Goal: Information Seeking & Learning: Learn about a topic

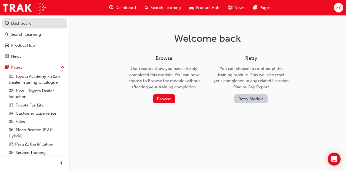
click at [31, 25] on div "Dashboard" at bounding box center [21, 23] width 21 height 6
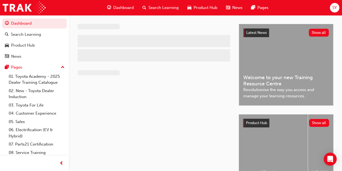
click at [123, 7] on span "Dashboard" at bounding box center [123, 8] width 21 height 6
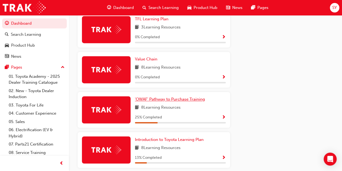
scroll to position [406, 0]
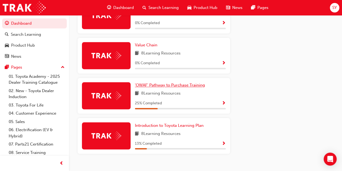
click at [177, 87] on span "'OWAF' Pathway to Purchase Training" at bounding box center [170, 84] width 70 height 5
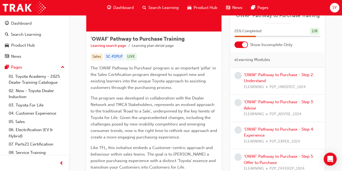
scroll to position [77, 0]
click at [258, 77] on link "'OWAF' Pathway to Purchase - Step 2: Understand" at bounding box center [279, 77] width 70 height 11
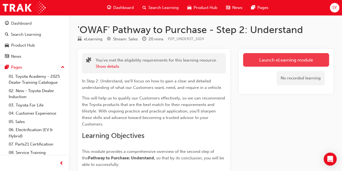
click at [283, 64] on link "Launch eLearning module" at bounding box center [286, 60] width 86 height 14
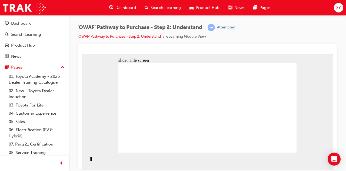
drag, startPoint x: 246, startPoint y: 98, endPoint x: 255, endPoint y: 91, distance: 11.6
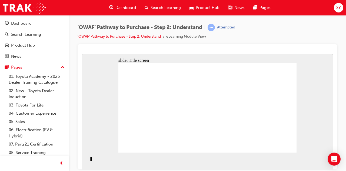
drag, startPoint x: 241, startPoint y: 106, endPoint x: 238, endPoint y: 106, distance: 3.0
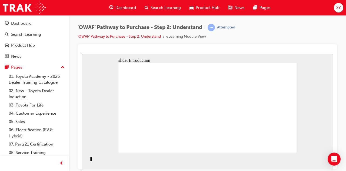
drag, startPoint x: 230, startPoint y: 68, endPoint x: 232, endPoint y: 70, distance: 3.1
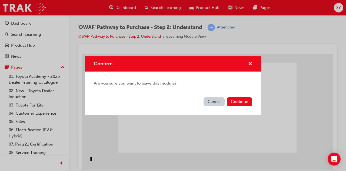
click at [221, 103] on button "Cancel" at bounding box center [214, 101] width 21 height 9
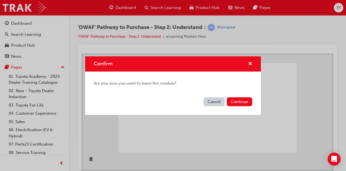
click at [207, 102] on button "Cancel" at bounding box center [214, 101] width 21 height 9
click at [245, 102] on button "Continue" at bounding box center [239, 101] width 25 height 9
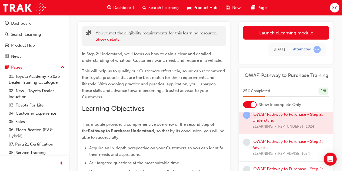
scroll to position [27, 0]
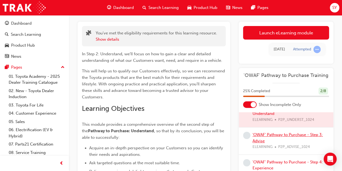
click at [291, 132] on link "'OWAF' Pathway to Purchase - Step 3: Advise" at bounding box center [288, 137] width 70 height 11
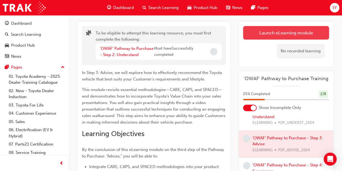
click at [285, 29] on button "Launch eLearning module" at bounding box center [286, 33] width 86 height 14
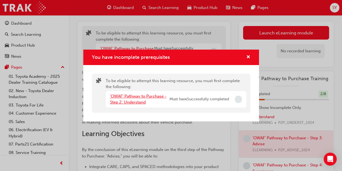
click at [147, 97] on link "'OWAF' Pathway to Purchase - Step 2: Understand" at bounding box center [138, 99] width 57 height 11
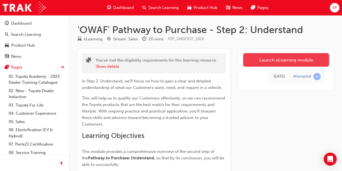
click at [298, 59] on link "Launch eLearning module" at bounding box center [286, 60] width 86 height 14
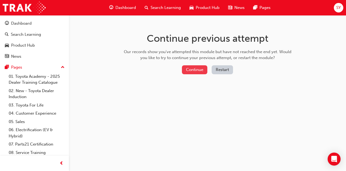
click at [204, 70] on button "Continue" at bounding box center [194, 69] width 25 height 9
